Goal: Task Accomplishment & Management: Use online tool/utility

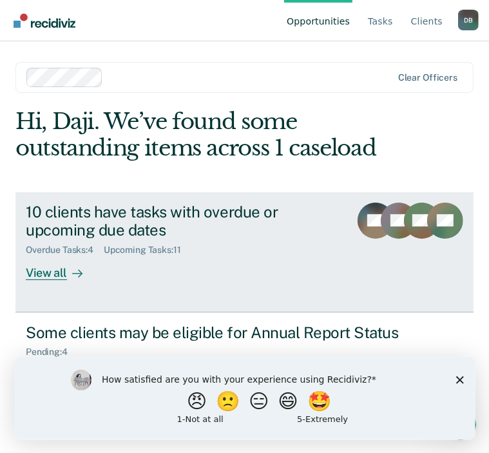
click at [57, 269] on div "View all" at bounding box center [62, 267] width 72 height 25
click at [39, 275] on div "View all" at bounding box center [62, 267] width 72 height 25
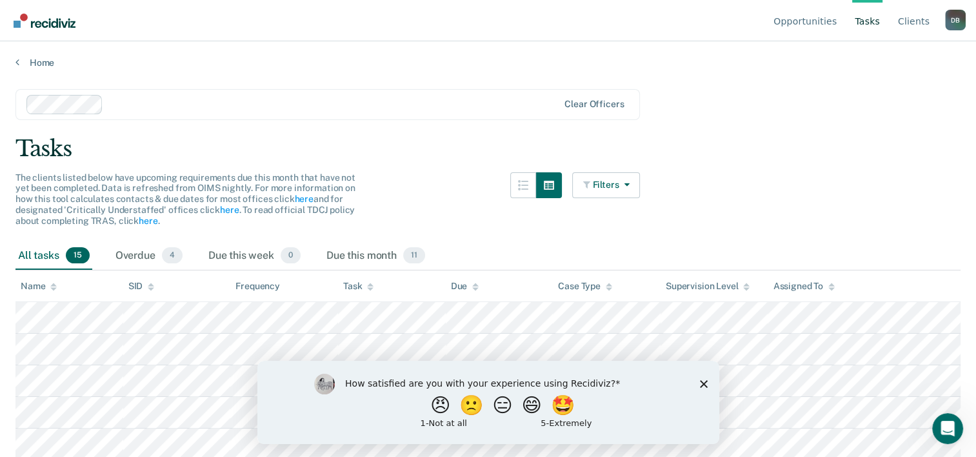
click at [489, 133] on main "Clear officers Tasks The clients listed below have upcoming requirements due th…" at bounding box center [488, 260] width 976 height 384
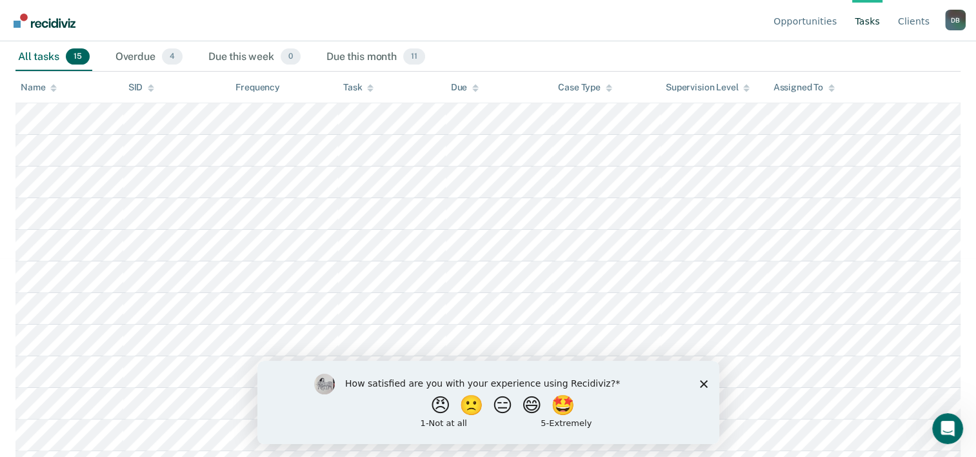
scroll to position [206, 0]
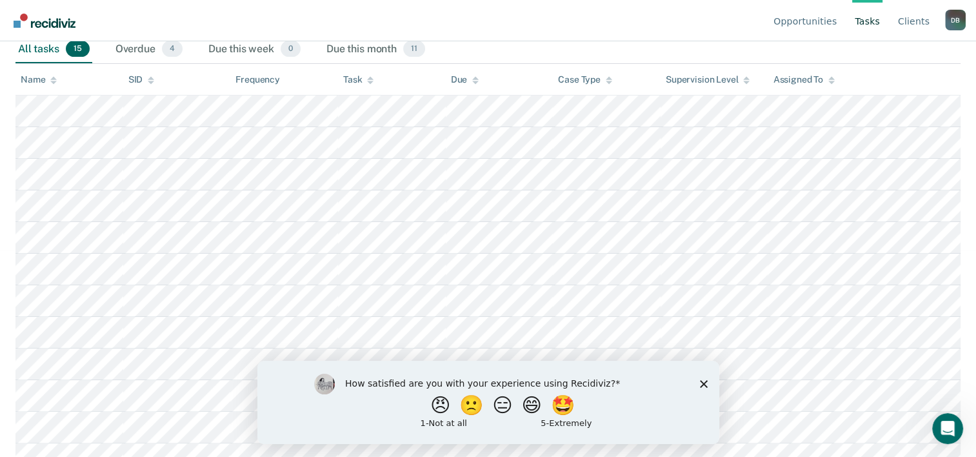
click at [489, 384] on polygon "Close survey" at bounding box center [703, 383] width 8 height 8
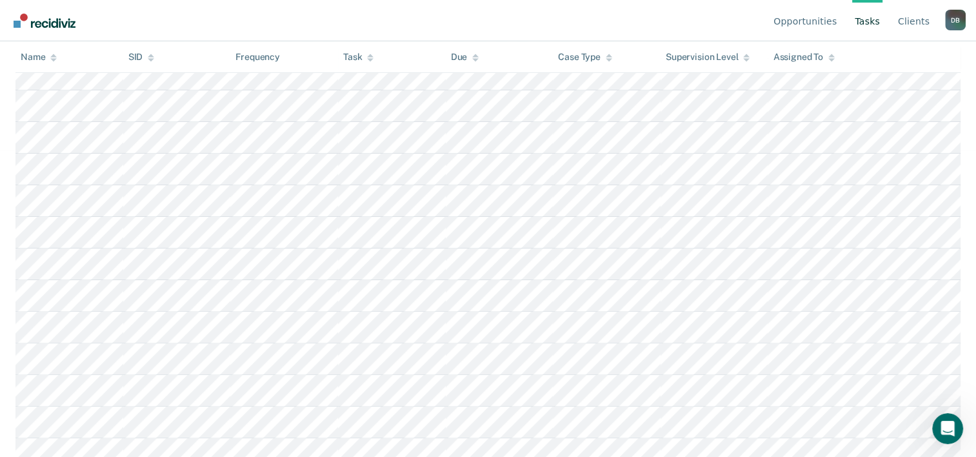
scroll to position [307, 0]
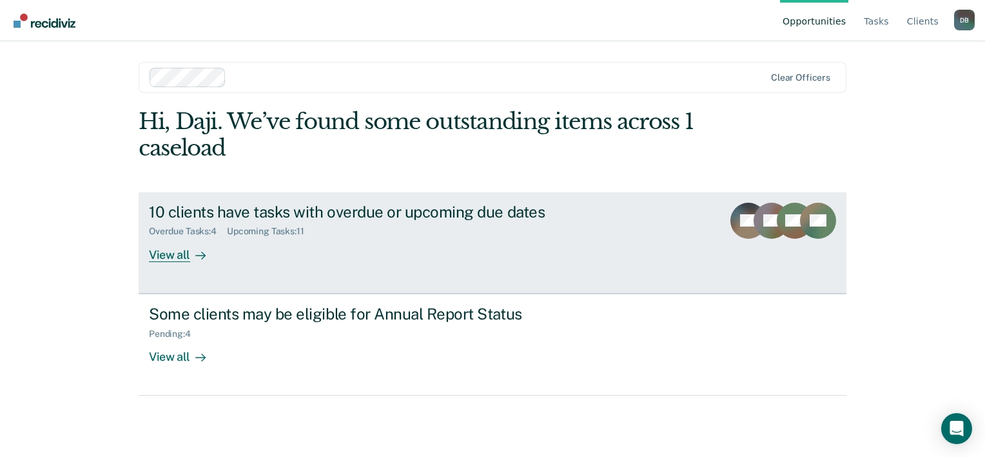
click at [181, 255] on div "View all" at bounding box center [185, 249] width 72 height 25
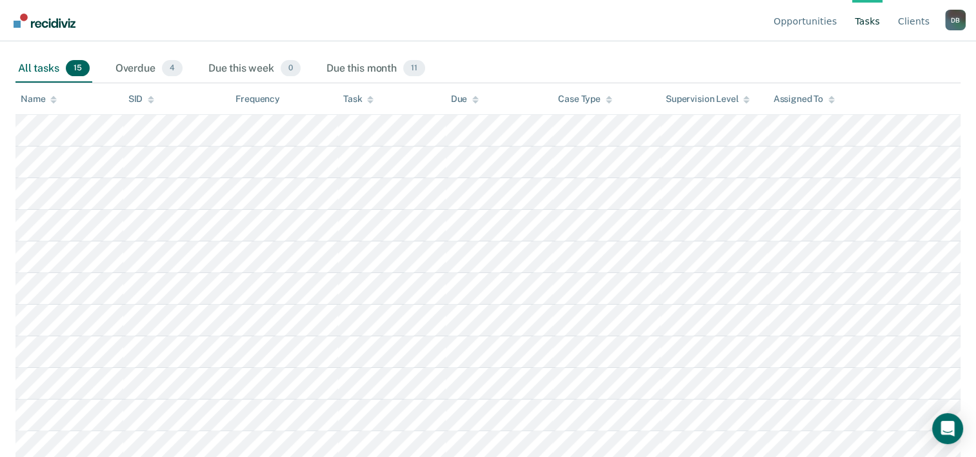
scroll to position [186, 0]
click at [55, 72] on div "All tasks 15" at bounding box center [53, 70] width 77 height 28
click at [88, 64] on span "15" at bounding box center [78, 69] width 24 height 17
click at [80, 66] on span "15" at bounding box center [78, 69] width 24 height 17
click at [80, 68] on span "15" at bounding box center [78, 69] width 24 height 17
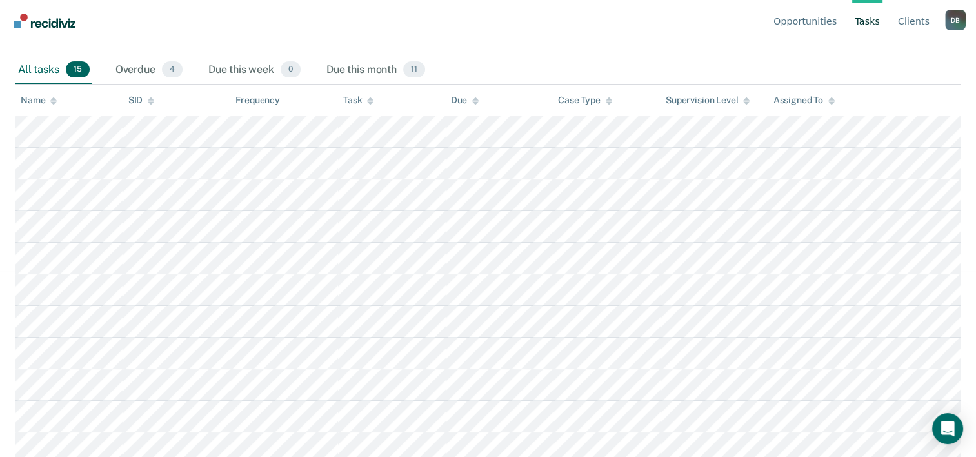
click at [80, 68] on span "15" at bounding box center [78, 69] width 24 height 17
click at [371, 99] on icon at bounding box center [370, 98] width 6 height 3
